Goal: Transaction & Acquisition: Purchase product/service

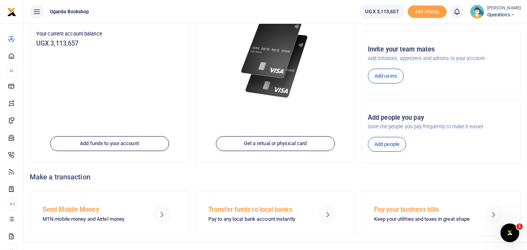
scroll to position [118, 0]
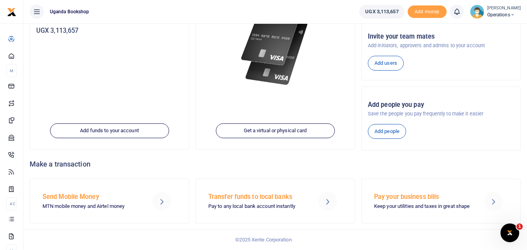
click at [106, 205] on p "MTN mobile money and Airtel money" at bounding box center [91, 206] width 99 height 8
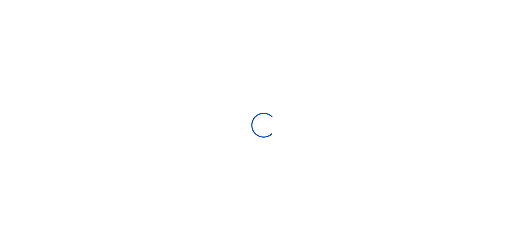
select select "Loading bundles"
select select
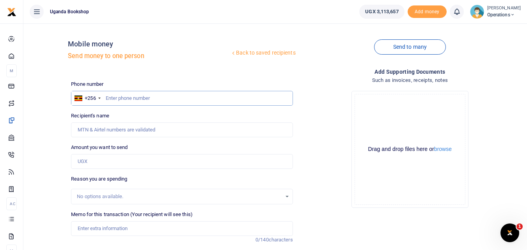
click at [117, 97] on input "text" at bounding box center [181, 98] width 221 height 15
type input "0753958477"
click at [168, 145] on div "Amount you want to send Amount is required." at bounding box center [181, 155] width 221 height 25
type input "Maloba Ronald"
click at [125, 160] on input "Amount you want to send" at bounding box center [181, 161] width 221 height 15
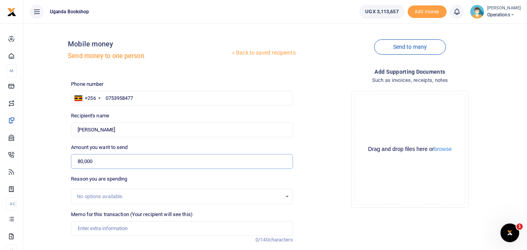
type input "80,000"
click at [286, 197] on div "No options available." at bounding box center [181, 196] width 221 height 9
click at [288, 196] on div "No options available." at bounding box center [181, 196] width 221 height 9
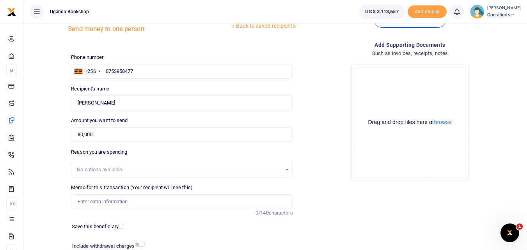
scroll to position [28, 0]
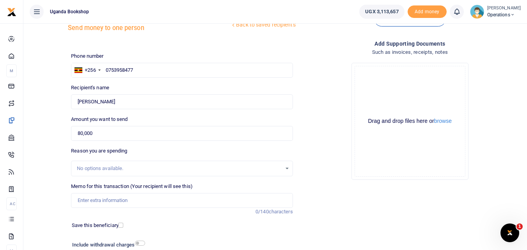
click at [118, 171] on div "No options available." at bounding box center [179, 169] width 204 height 8
click at [113, 197] on input "Memo for this transaction (Your recipient will see this)" at bounding box center [181, 200] width 221 height 15
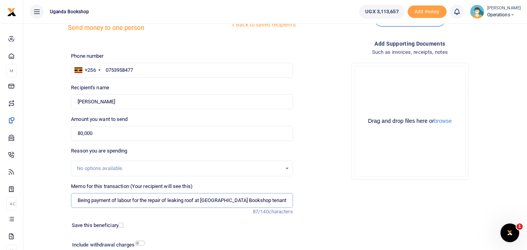
click at [126, 200] on input "Being payment of labour for the repair of leaking roof at [GEOGRAPHIC_DATA] Boo…" at bounding box center [181, 200] width 221 height 15
click at [127, 202] on input "Being payment of labor for the repair of leaking roof at Uganda Bookshop tenant…" at bounding box center [181, 200] width 221 height 15
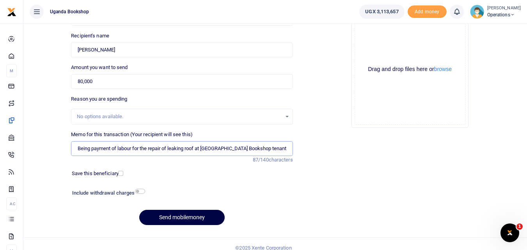
scroll to position [88, 0]
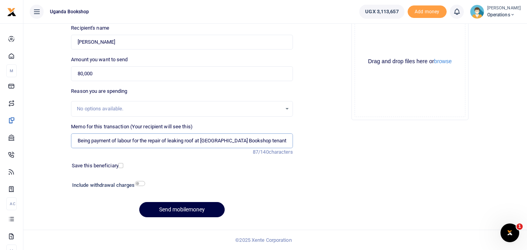
type input "Being payment of labour for the repair of leaking roof at [GEOGRAPHIC_DATA] Boo…"
click at [140, 182] on input "checkbox" at bounding box center [140, 183] width 10 height 5
checkbox input "true"
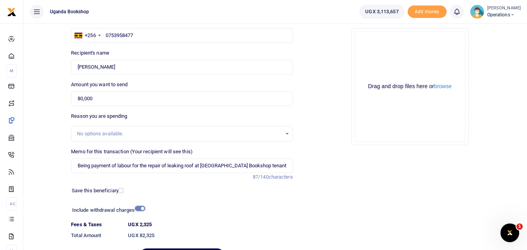
scroll to position [55, 0]
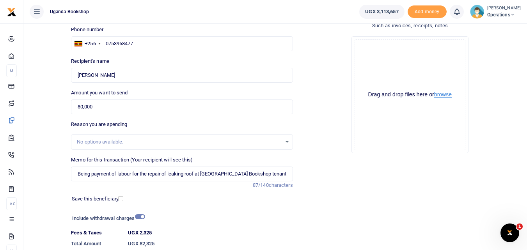
click at [446, 96] on button "browse" at bounding box center [443, 95] width 18 height 6
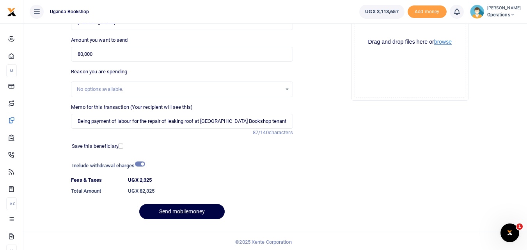
scroll to position [109, 0]
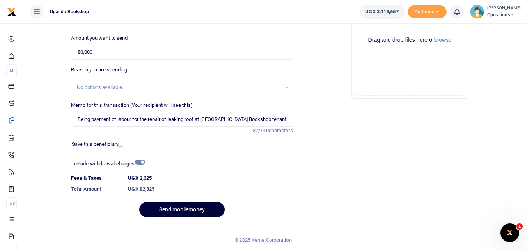
click at [206, 211] on button "Send mobilemoney" at bounding box center [181, 209] width 85 height 15
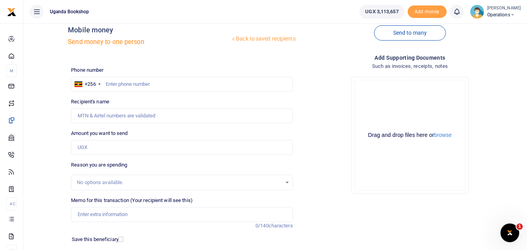
scroll to position [12, 0]
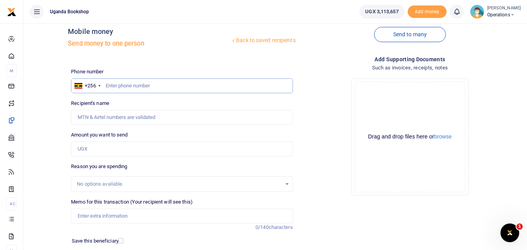
click at [124, 85] on input "text" at bounding box center [181, 85] width 221 height 15
type input "0751378485"
click at [142, 147] on input "Amount you want to send" at bounding box center [181, 149] width 221 height 15
type input "[PERSON_NAME]"
type input "35,000"
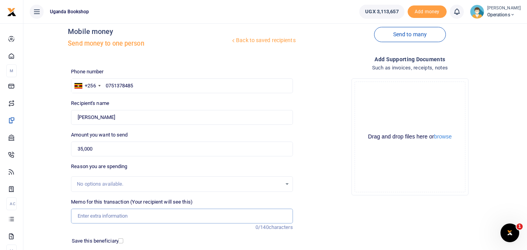
click at [137, 215] on input "Memo for this transaction (Your recipient will see this)" at bounding box center [181, 216] width 221 height 15
click at [183, 214] on input "Being payment of transport refund for banking sales" at bounding box center [181, 216] width 221 height 15
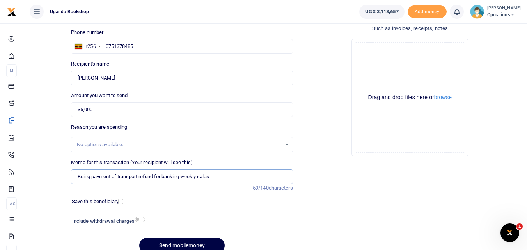
scroll to position [54, 0]
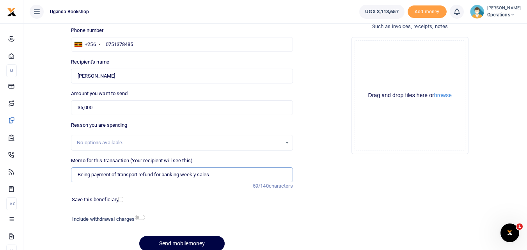
type input "Being payment of transport refund for banking weekly sales"
click at [138, 216] on input "checkbox" at bounding box center [140, 217] width 10 height 5
checkbox input "true"
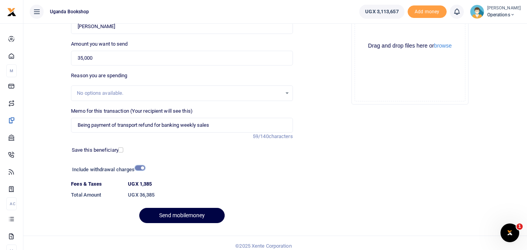
scroll to position [106, 0]
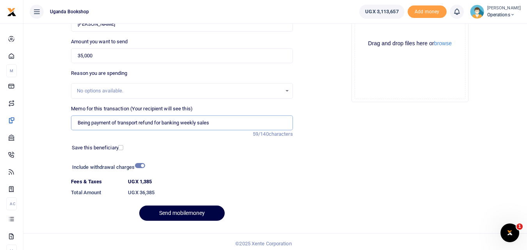
click at [200, 122] on input "Being payment of transport refund for banking weekly sales" at bounding box center [181, 122] width 221 height 15
click at [200, 122] on input "Being payment of transport refund for banking sales" at bounding box center [181, 122] width 221 height 15
click at [155, 122] on input "Being payment of transport refund for banking sales for the week" at bounding box center [181, 122] width 221 height 15
click at [209, 123] on input "Being payment of transport for banking sales for the week" at bounding box center [181, 122] width 221 height 15
click at [232, 126] on input "Being payment of transport for banking sales for the week (25th -" at bounding box center [181, 122] width 221 height 15
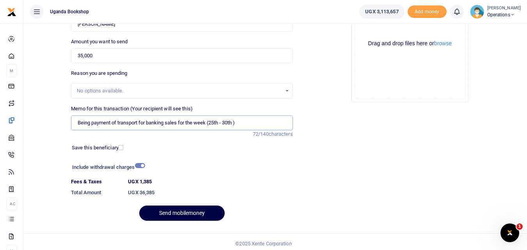
click at [235, 123] on input "Being payment of transport for banking sales for the week (25th - 30th )" at bounding box center [181, 122] width 221 height 15
click at [181, 215] on button "Send mobilemoney" at bounding box center [181, 212] width 85 height 15
click at [225, 120] on input "Being payment of transport for banking sales for the week (25th - 30th Aug. )" at bounding box center [181, 122] width 221 height 15
click at [202, 214] on button "Send mobilemoney" at bounding box center [181, 212] width 85 height 15
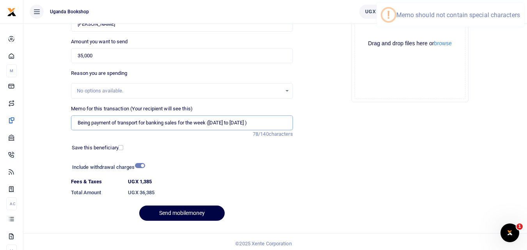
click at [212, 123] on input "Being payment of transport for banking sales for the week (25th to 30th Aug. )" at bounding box center [181, 122] width 221 height 15
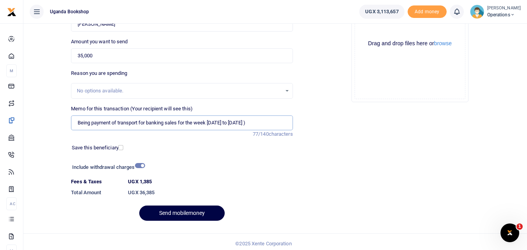
click at [251, 125] on input "Being payment of transport for banking sales for the week 25th to 30th Aug. )" at bounding box center [181, 122] width 221 height 15
click at [183, 213] on button "Send mobilemoney" at bounding box center [181, 212] width 85 height 15
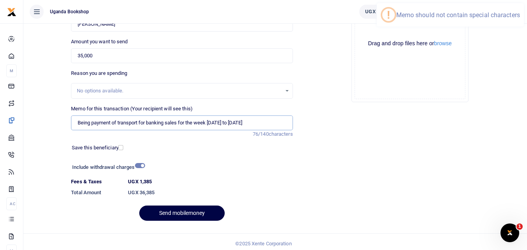
click at [249, 122] on input "Being payment of transport for banking sales for the week 25th to 30th Aug." at bounding box center [181, 122] width 221 height 15
type input "Being payment of transport for banking sales for the week [DATE] to [DATE]"
click at [207, 214] on button "Send mobilemoney" at bounding box center [181, 212] width 85 height 15
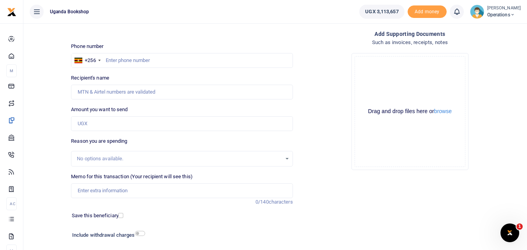
scroll to position [33, 0]
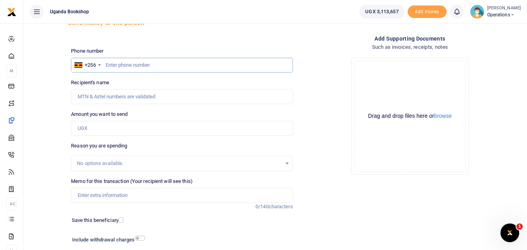
click at [142, 67] on input "text" at bounding box center [181, 65] width 221 height 15
type input "0787747470"
type input "Geofrey Waninda"
type input "0787747470"
click at [126, 127] on input "Amount you want to send" at bounding box center [181, 128] width 221 height 15
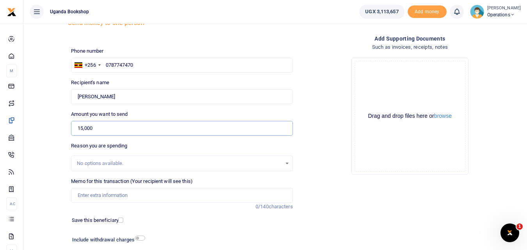
type input "15,000"
click at [113, 195] on input "Memo for this transaction (Your recipient will see this)" at bounding box center [181, 195] width 221 height 15
type input "Being payment of transport refund for working on Sunday 24th August"
click at [140, 239] on input "checkbox" at bounding box center [140, 237] width 10 height 5
checkbox input "true"
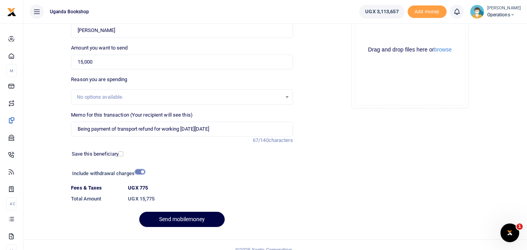
scroll to position [109, 0]
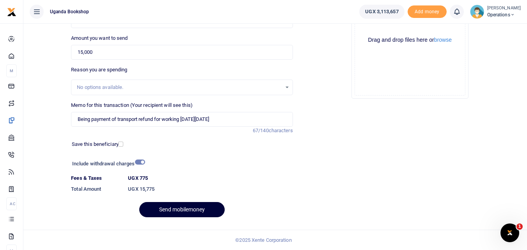
click at [198, 207] on button "Send mobilemoney" at bounding box center [181, 209] width 85 height 15
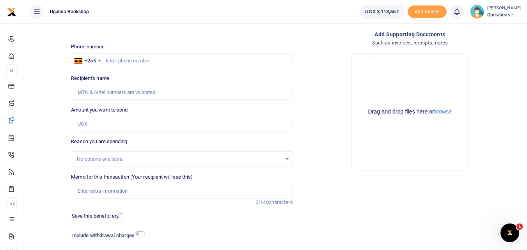
scroll to position [37, 0]
click at [182, 63] on input "text" at bounding box center [181, 61] width 221 height 15
type input "0751378485"
click at [129, 88] on input "Recipient's name" at bounding box center [181, 92] width 221 height 15
type input "[PERSON_NAME]"
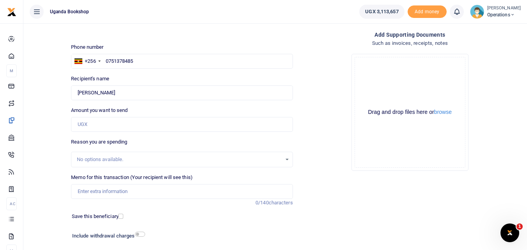
click at [189, 112] on div "Amount you want to send Amount is required." at bounding box center [181, 118] width 221 height 25
click at [130, 127] on input "Amount you want to send" at bounding box center [181, 124] width 221 height 15
type input "624,700"
click at [166, 192] on input "Memo for this transaction (Your recipient will see this)" at bounding box center [181, 191] width 221 height 15
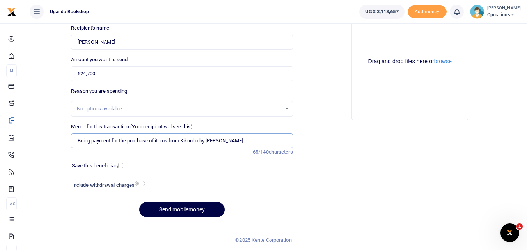
type input "Being payment for the purchase of items from Kikuubo by [PERSON_NAME]"
click at [137, 184] on input "checkbox" at bounding box center [140, 183] width 10 height 5
checkbox input "true"
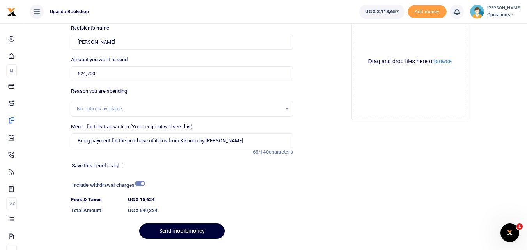
click at [189, 228] on button "Send mobilemoney" at bounding box center [181, 230] width 85 height 15
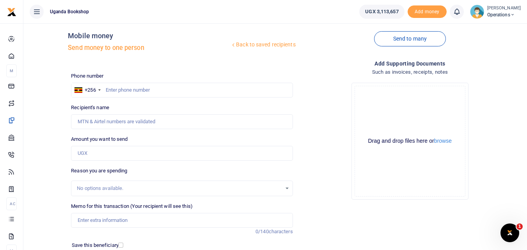
scroll to position [2, 0]
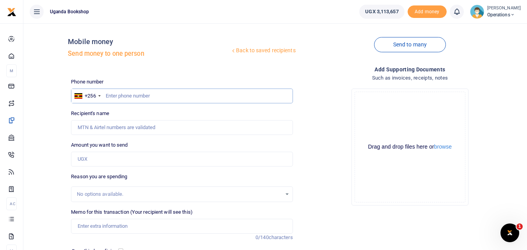
click at [112, 96] on input "text" at bounding box center [181, 95] width 221 height 15
type input "0751378485"
type input "[PERSON_NAME]"
type input "0751378485"
drag, startPoint x: 283, startPoint y: 194, endPoint x: 280, endPoint y: 196, distance: 4.2
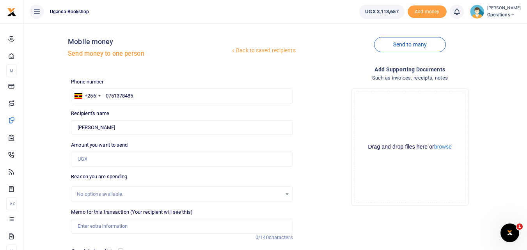
click at [280, 196] on div "No options available." at bounding box center [181, 194] width 221 height 9
click at [145, 226] on input "Memo for this transaction (Your recipient will see this)" at bounding box center [181, 226] width 221 height 15
type input "b"
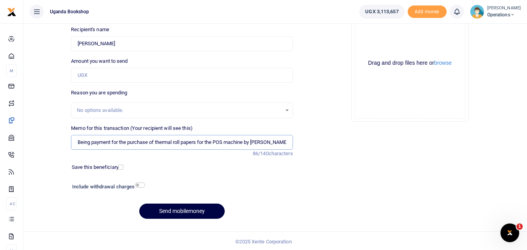
scroll to position [88, 0]
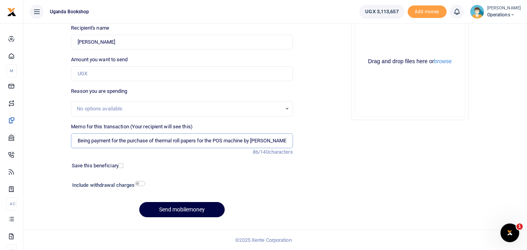
type input "Being payment for the purchase of thermal roll papers for the POS machine by He…"
click at [101, 66] on input "Amount you want to send" at bounding box center [181, 73] width 221 height 15
type input "450,000"
click at [140, 184] on input "checkbox" at bounding box center [140, 183] width 10 height 5
checkbox input "true"
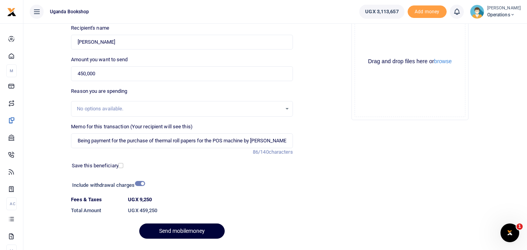
click at [199, 228] on button "Send mobilemoney" at bounding box center [181, 230] width 85 height 15
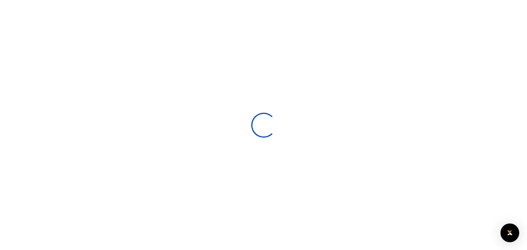
select select
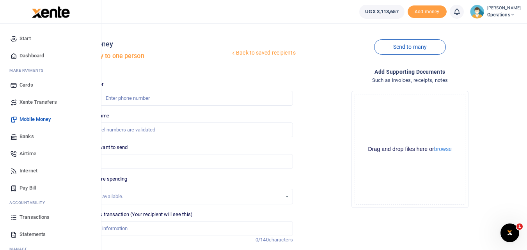
click at [46, 219] on span "Transactions" at bounding box center [34, 217] width 30 height 8
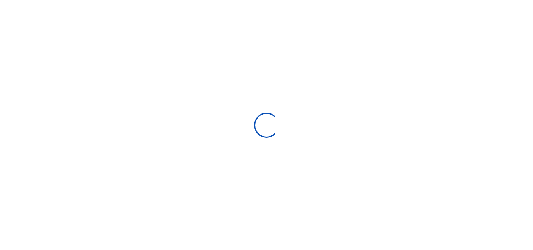
select select
type input "[DATE] - [DATE]"
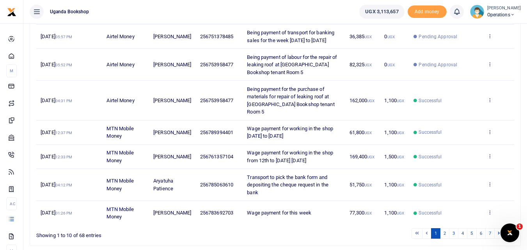
scroll to position [209, 0]
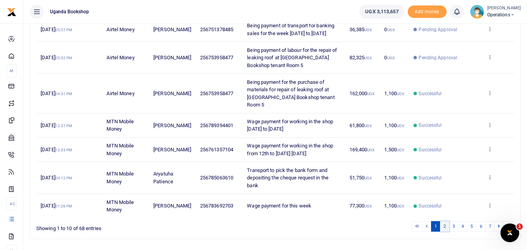
click at [444, 221] on link "2" at bounding box center [444, 226] width 9 height 11
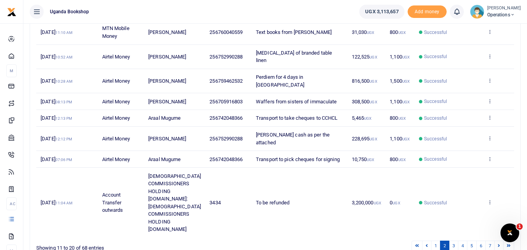
scroll to position [200, 0]
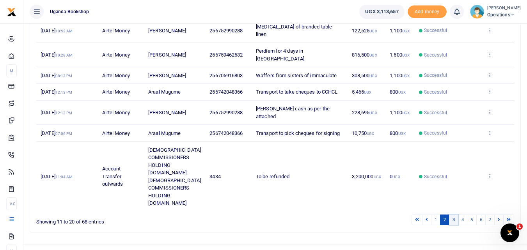
click at [451, 214] on link "3" at bounding box center [453, 219] width 9 height 11
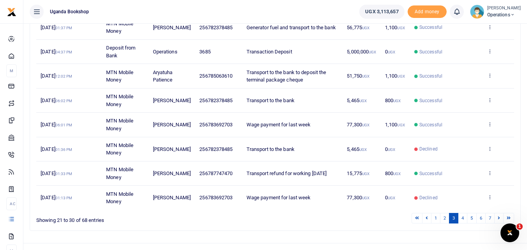
scroll to position [189, 0]
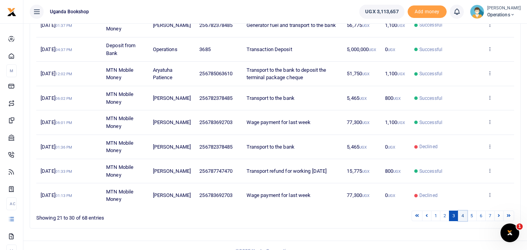
click at [462, 211] on link "4" at bounding box center [462, 216] width 9 height 11
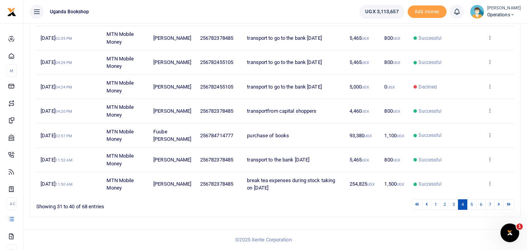
scroll to position [207, 0]
click at [474, 207] on link "5" at bounding box center [471, 204] width 9 height 11
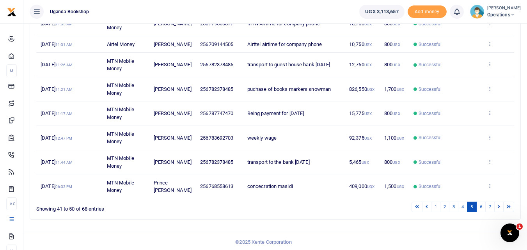
scroll to position [185, 0]
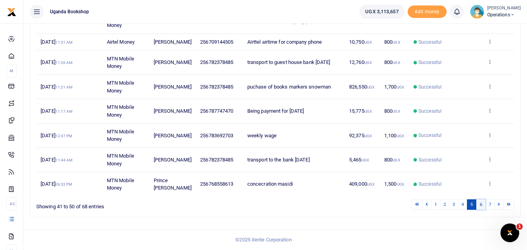
click at [482, 205] on link "6" at bounding box center [480, 204] width 9 height 11
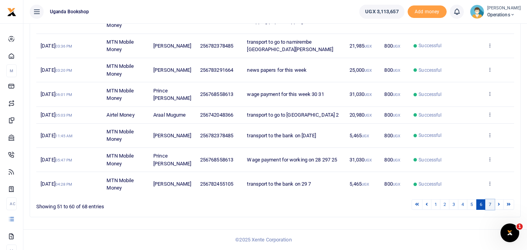
click at [489, 205] on link "7" at bounding box center [489, 204] width 9 height 11
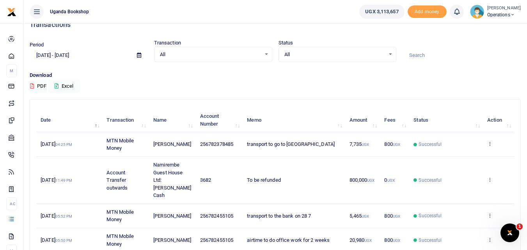
scroll to position [9, 0]
